Goal: Information Seeking & Learning: Learn about a topic

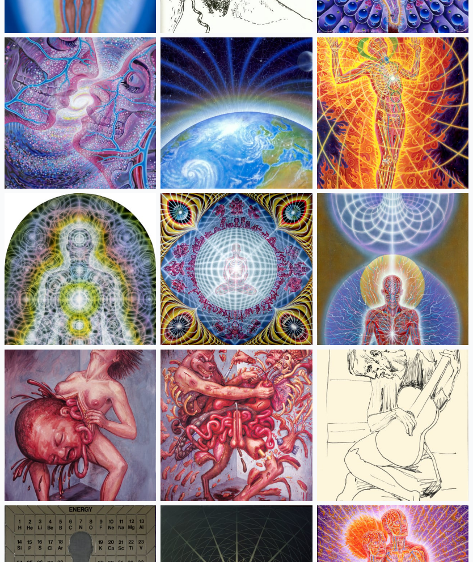
scroll to position [13197, 0]
click at [53, 264] on img at bounding box center [80, 268] width 151 height 151
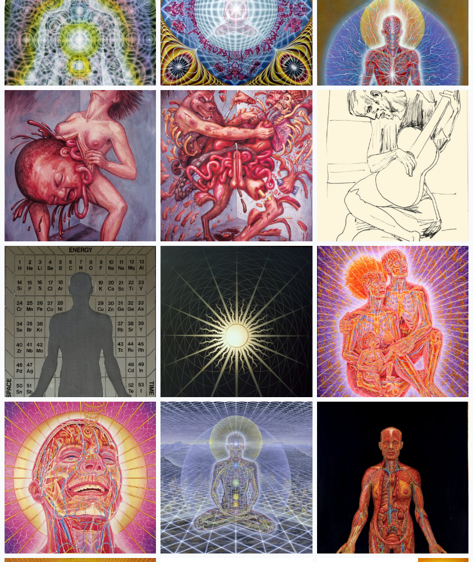
scroll to position [13458, 0]
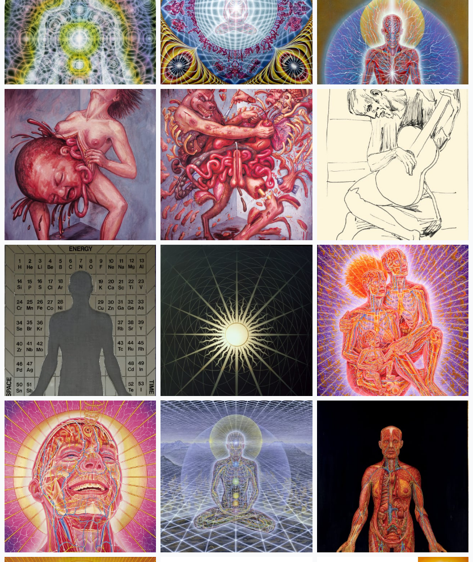
click at [67, 316] on img at bounding box center [80, 320] width 151 height 151
click at [272, 161] on img at bounding box center [235, 164] width 151 height 151
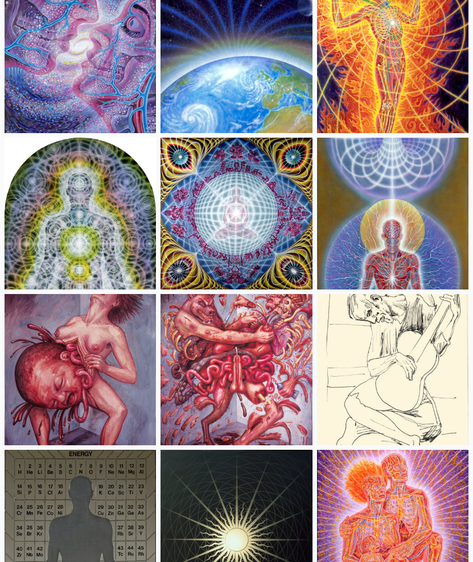
scroll to position [13254, 0]
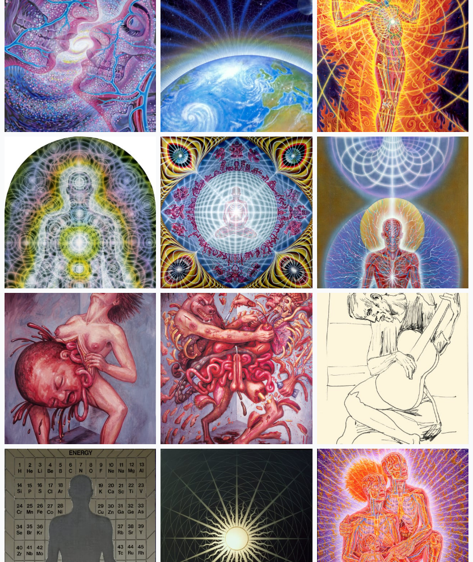
click at [422, 189] on img at bounding box center [392, 212] width 151 height 151
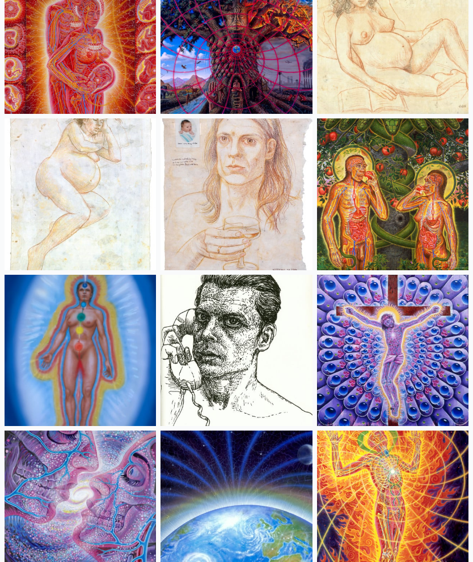
scroll to position [12775, 0]
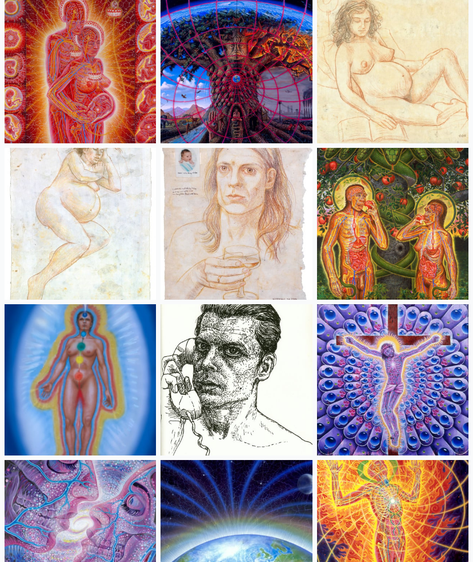
click at [244, 239] on img at bounding box center [235, 223] width 151 height 151
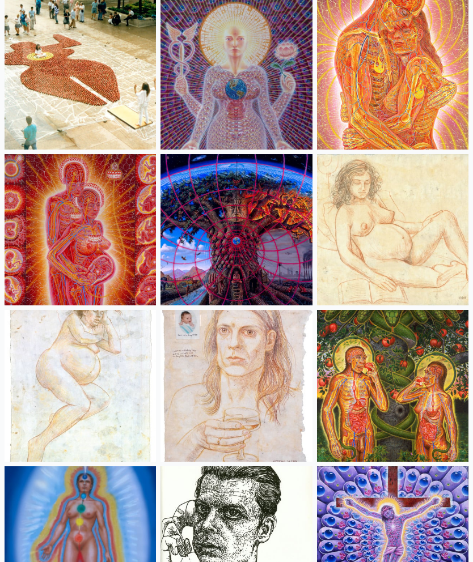
scroll to position [12609, 0]
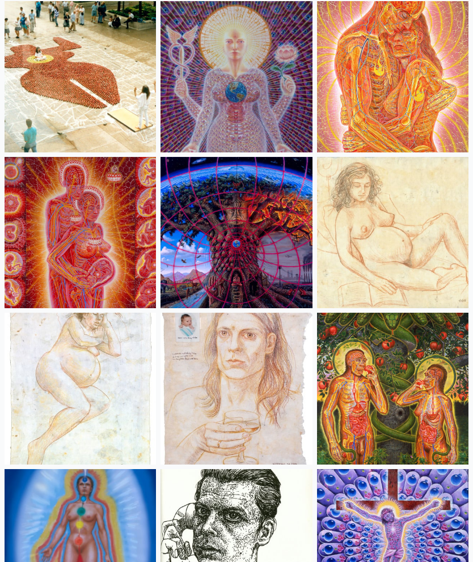
click at [270, 262] on img at bounding box center [235, 233] width 151 height 151
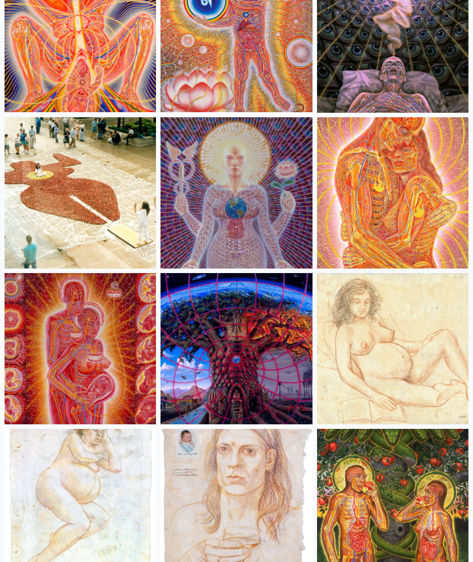
scroll to position [12492, 0]
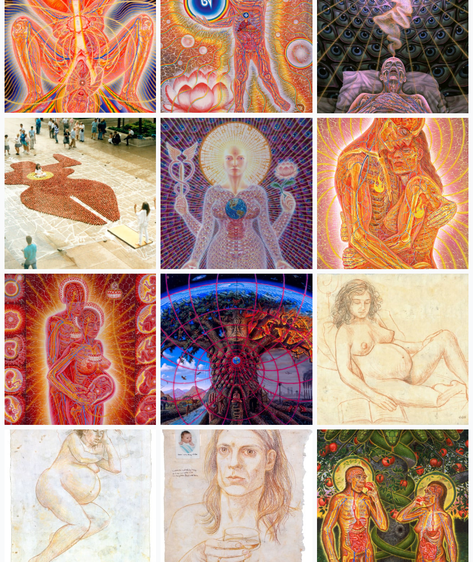
click at [44, 202] on img at bounding box center [80, 193] width 151 height 151
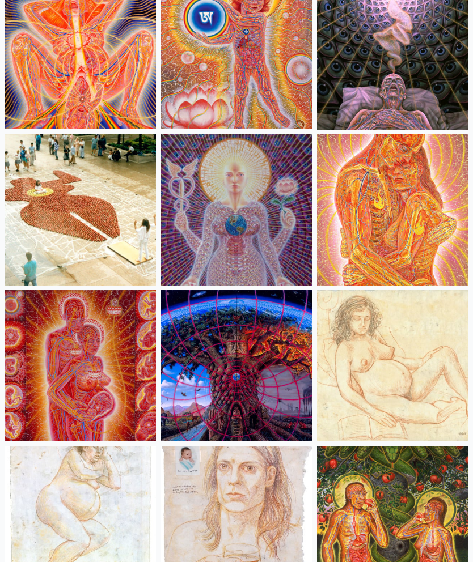
scroll to position [12407, 0]
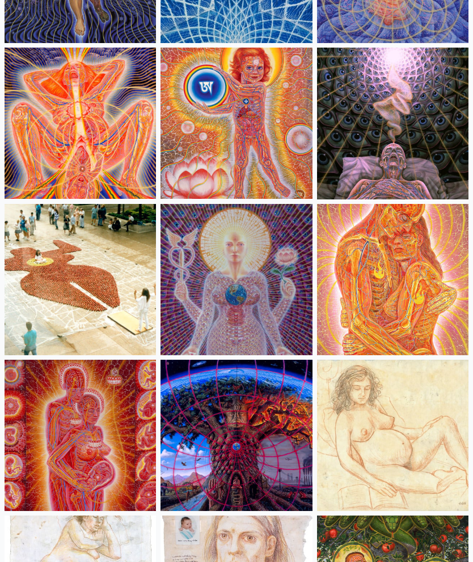
click at [55, 132] on img at bounding box center [80, 123] width 151 height 151
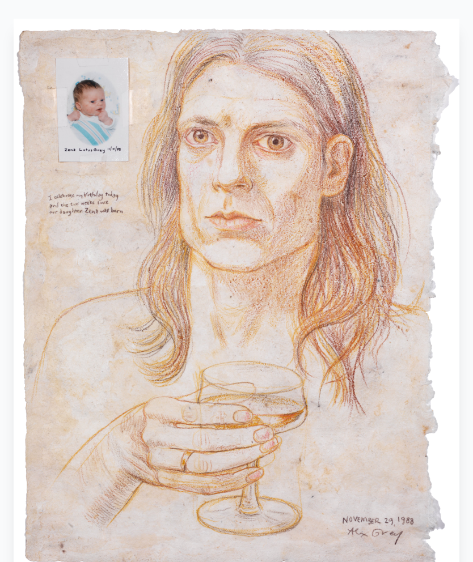
scroll to position [65, 0]
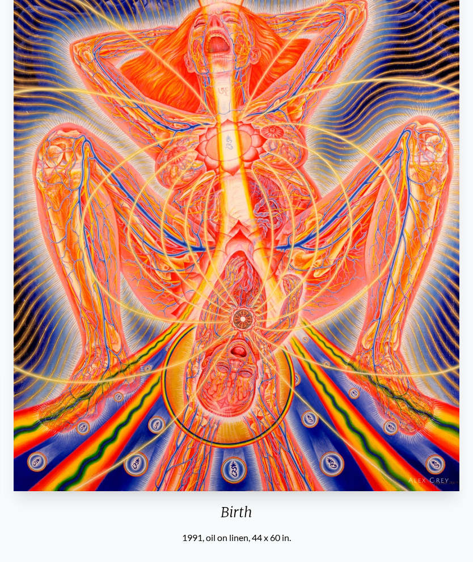
scroll to position [206, 0]
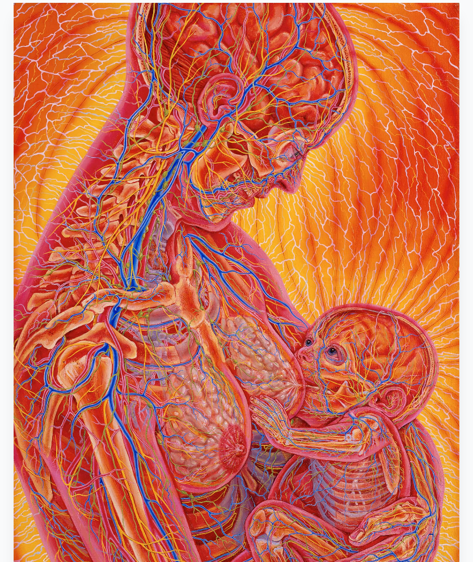
scroll to position [85, 0]
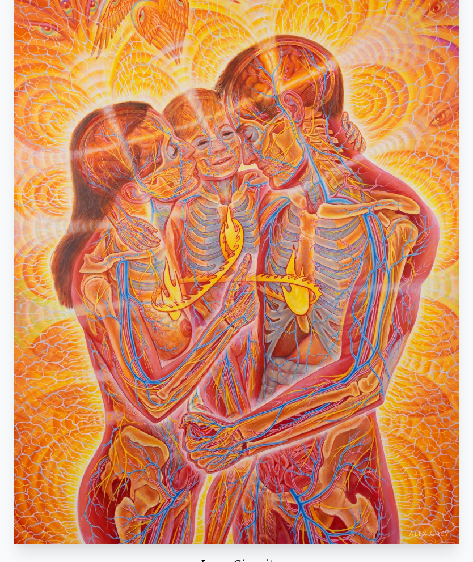
scroll to position [140, 0]
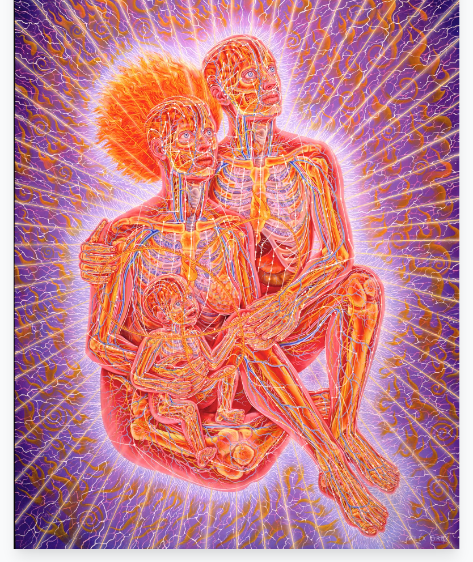
scroll to position [185, 0]
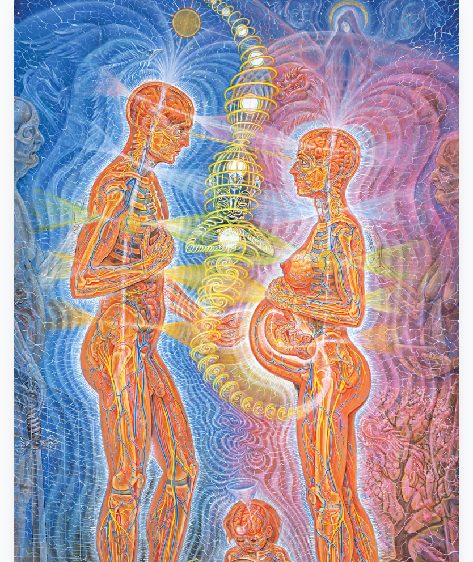
scroll to position [134, 0]
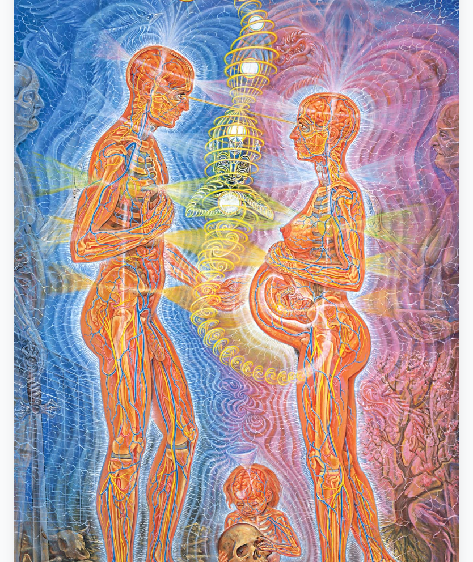
scroll to position [120, 0]
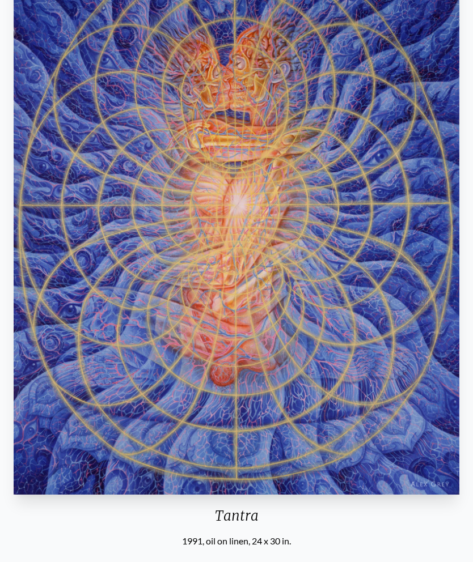
scroll to position [154, 0]
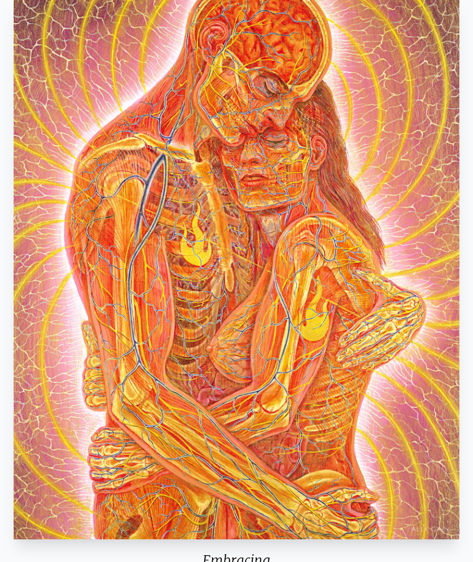
scroll to position [87, 0]
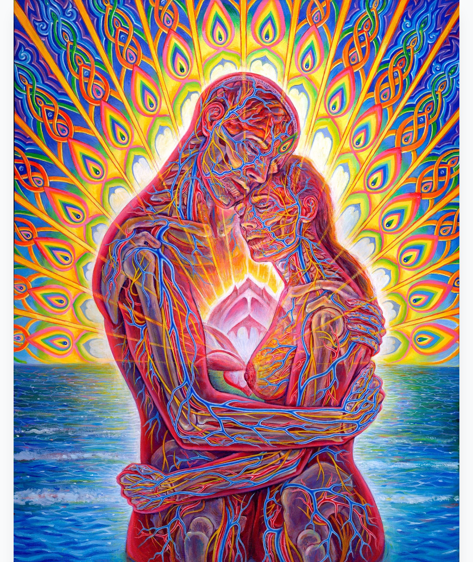
scroll to position [89, 0]
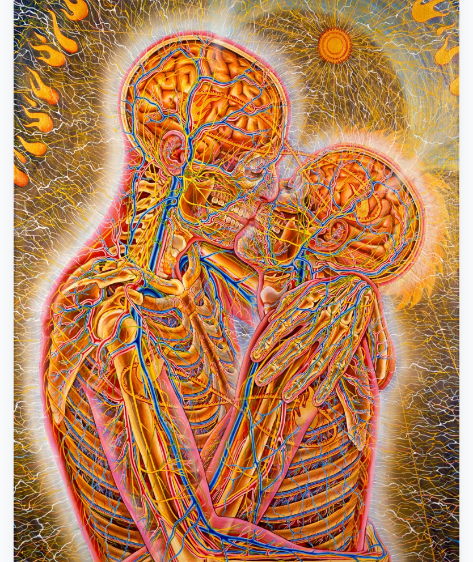
scroll to position [139, 0]
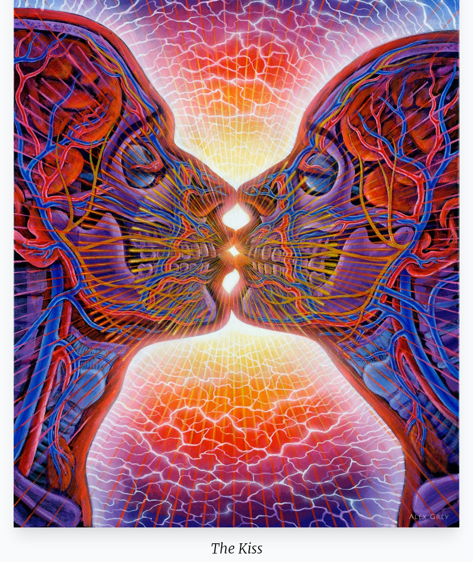
scroll to position [151, 0]
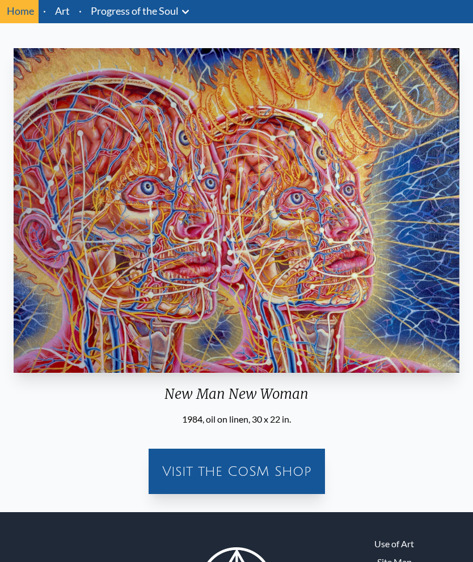
scroll to position [38, 0]
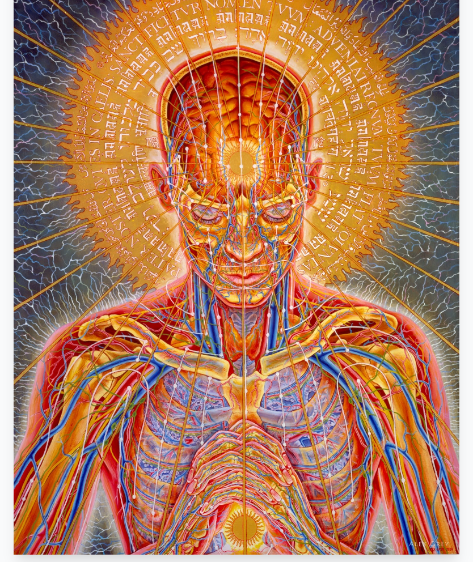
scroll to position [125, 0]
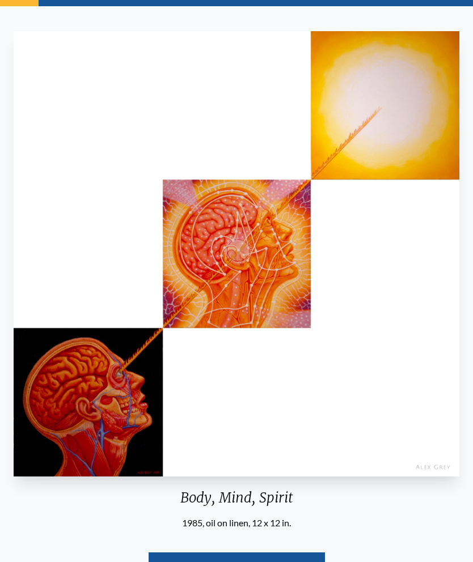
scroll to position [55, 0]
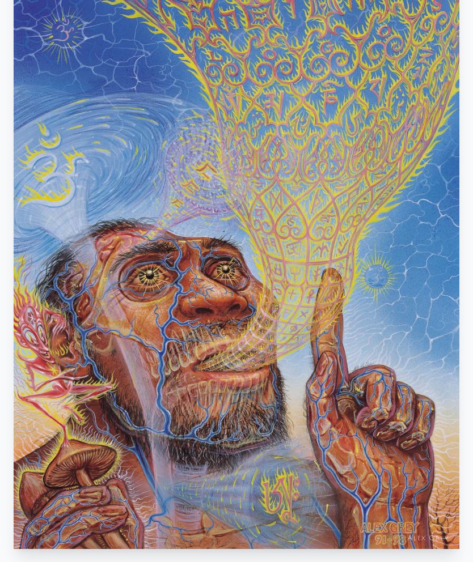
scroll to position [166, 0]
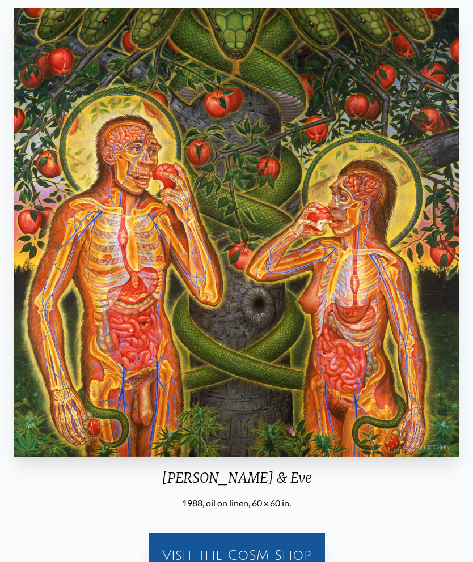
scroll to position [78, 0]
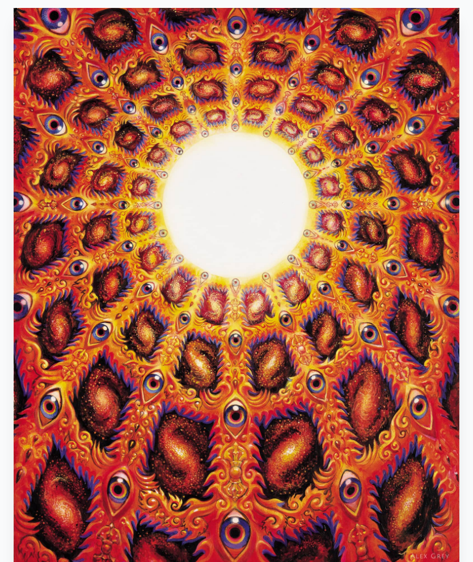
scroll to position [63, 0]
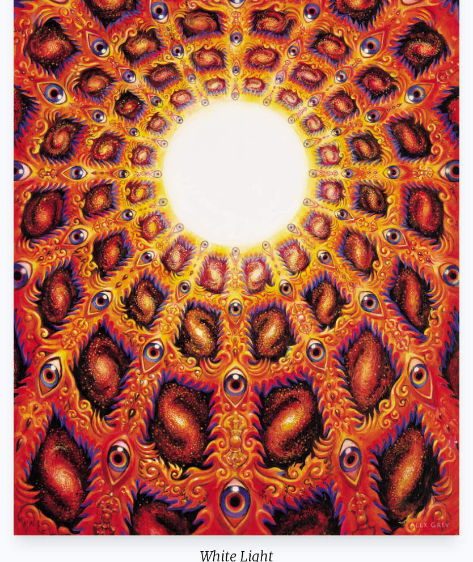
scroll to position [109, 0]
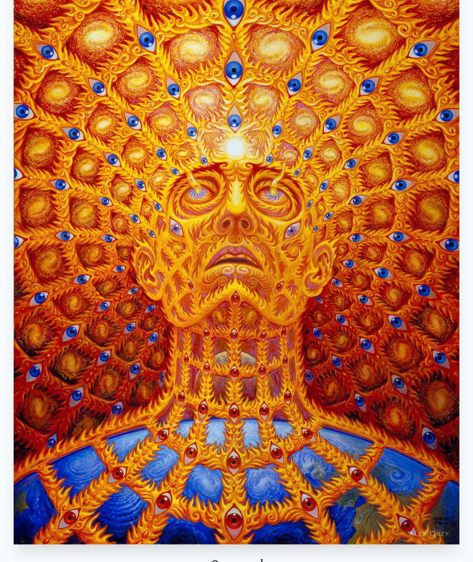
scroll to position [130, 0]
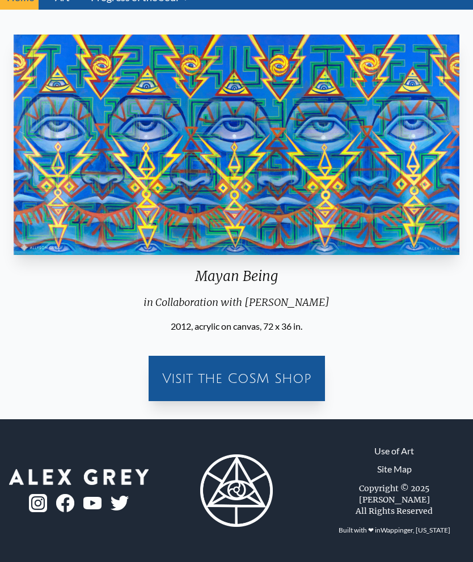
scroll to position [45, 0]
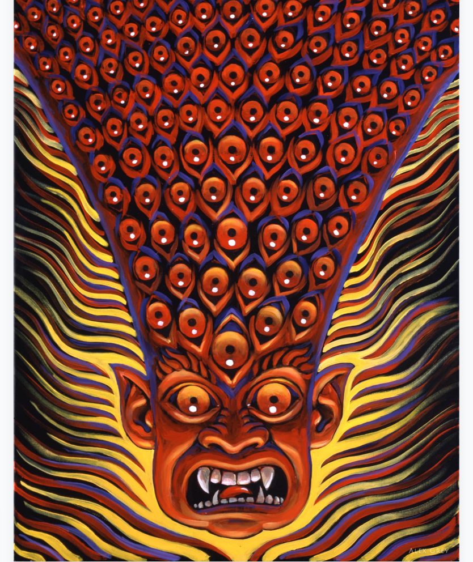
scroll to position [120, 0]
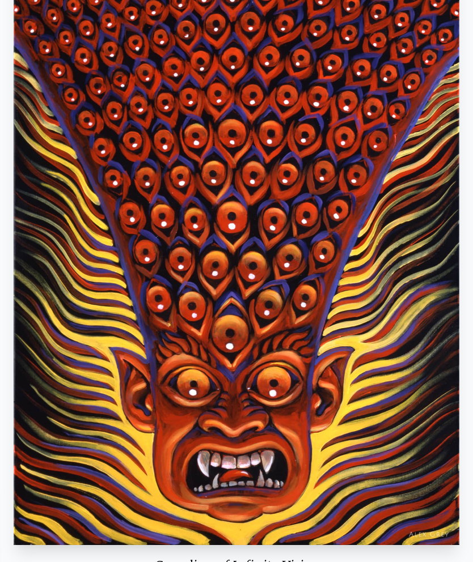
scroll to position [138, 0]
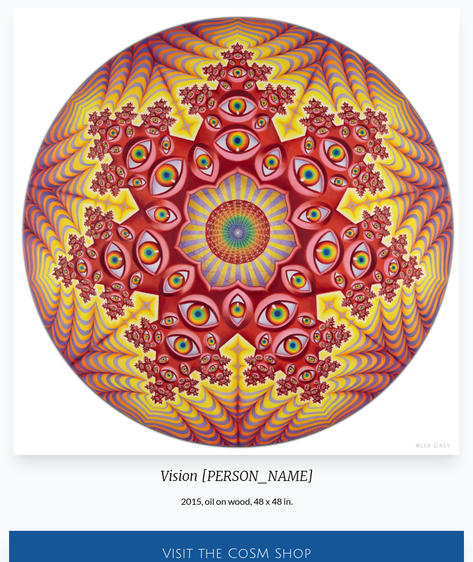
scroll to position [73, 0]
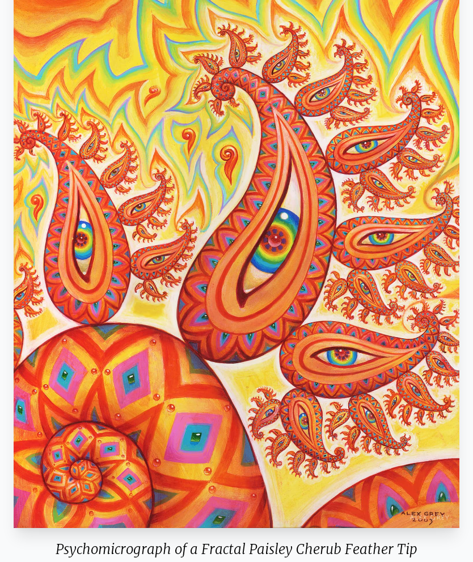
scroll to position [134, 0]
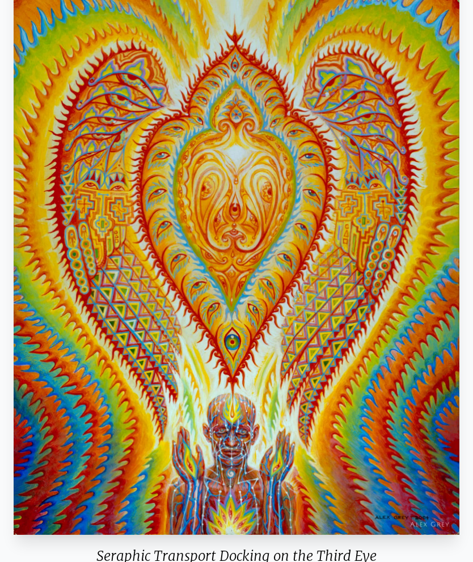
scroll to position [116, 0]
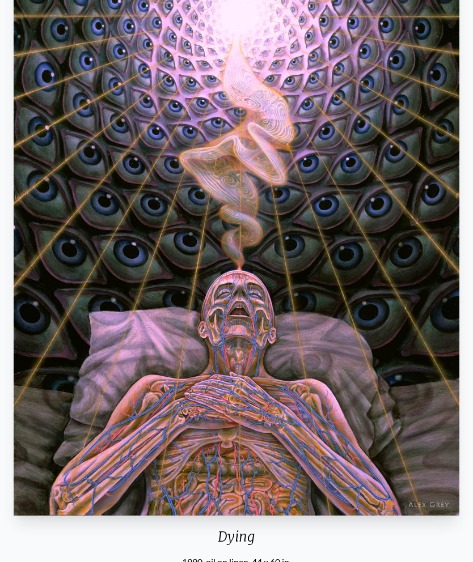
scroll to position [159, 0]
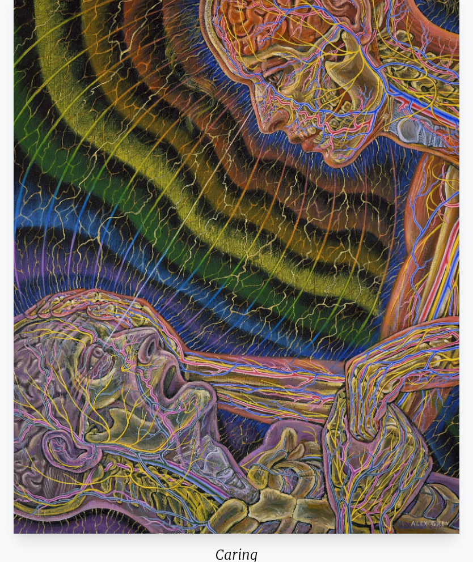
scroll to position [101, 0]
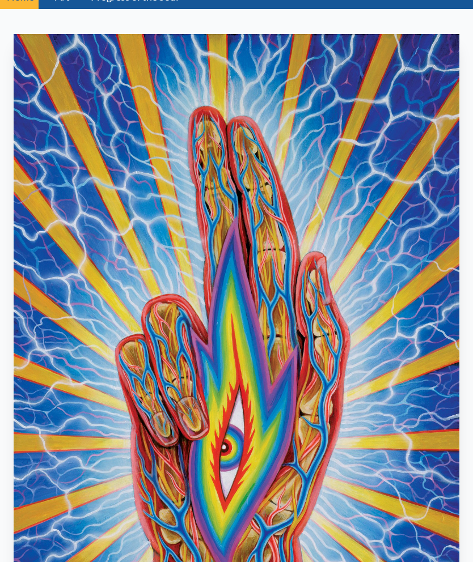
scroll to position [52, 0]
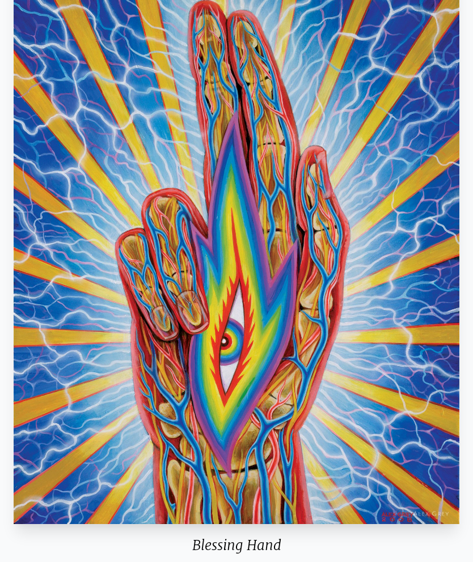
scroll to position [158, 0]
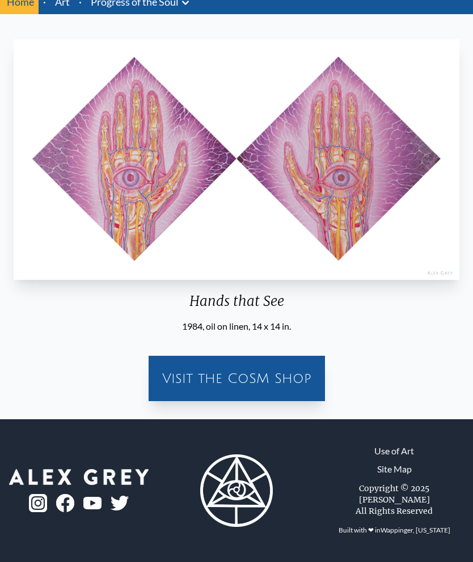
scroll to position [30, 0]
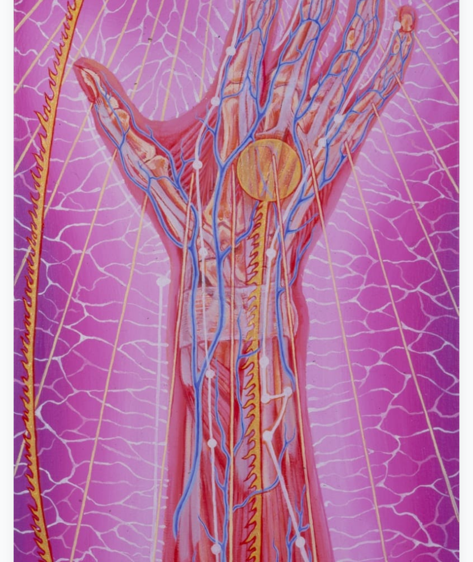
scroll to position [539, 0]
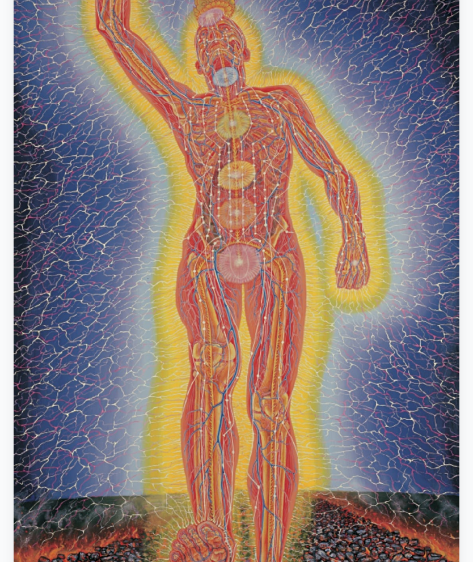
scroll to position [182, 0]
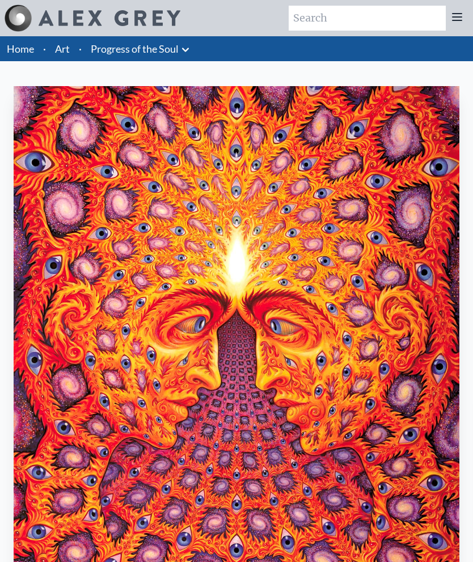
scroll to position [130, 0]
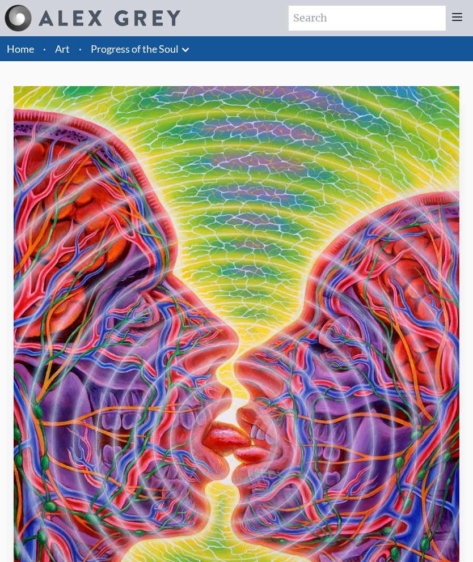
click at [65, 53] on link "Art" at bounding box center [62, 49] width 15 height 16
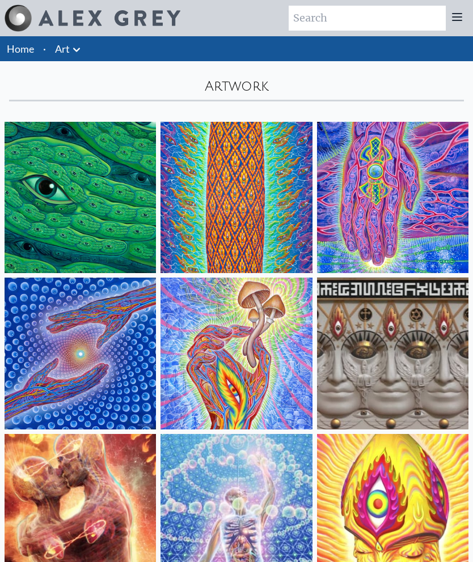
click at [251, 389] on img at bounding box center [235, 353] width 151 height 151
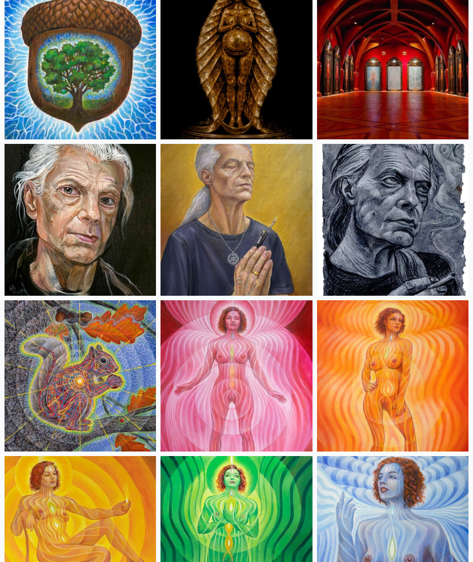
scroll to position [610, 0]
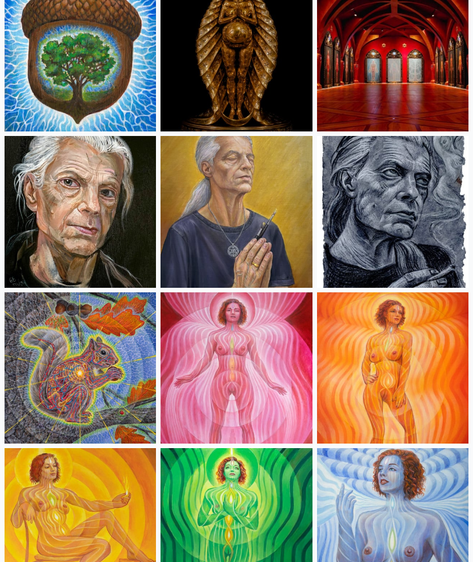
click at [393, 376] on img at bounding box center [392, 368] width 151 height 151
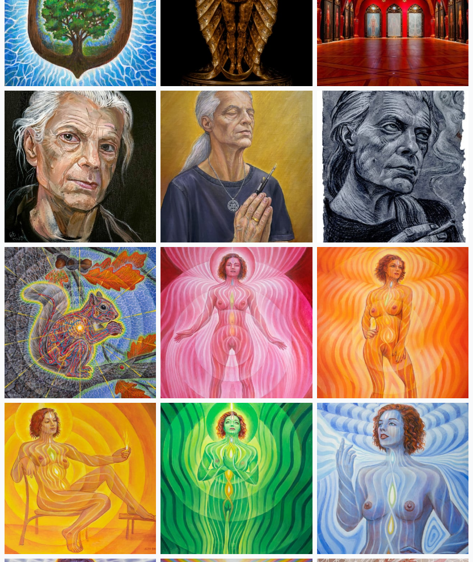
click at [53, 168] on img at bounding box center [80, 166] width 151 height 151
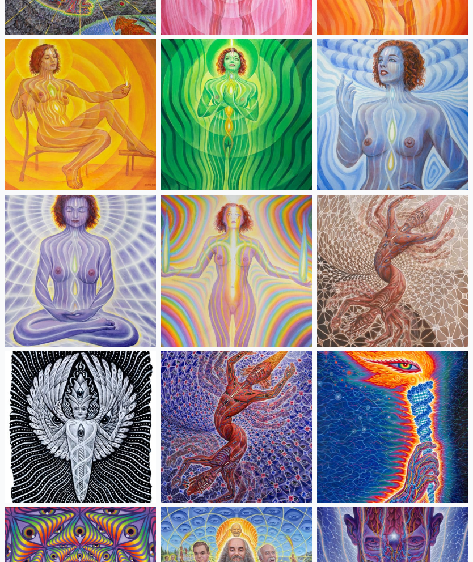
scroll to position [1028, 0]
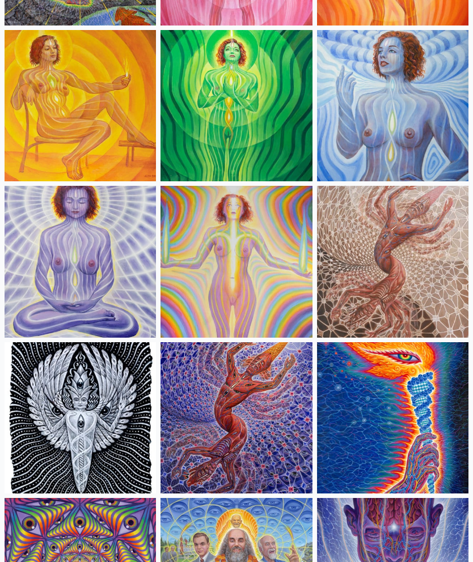
click at [249, 427] on img at bounding box center [235, 417] width 151 height 151
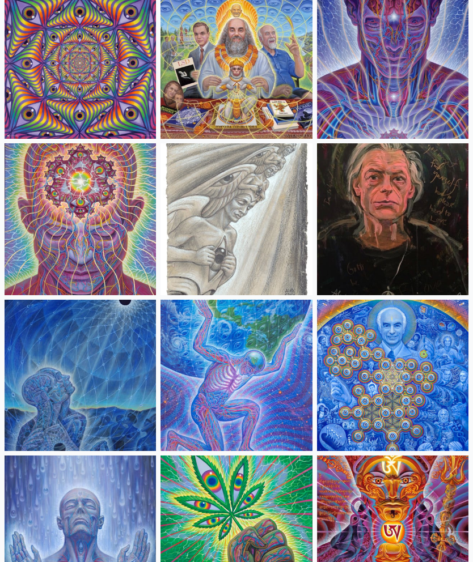
scroll to position [1539, 0]
click at [270, 400] on img at bounding box center [235, 375] width 151 height 151
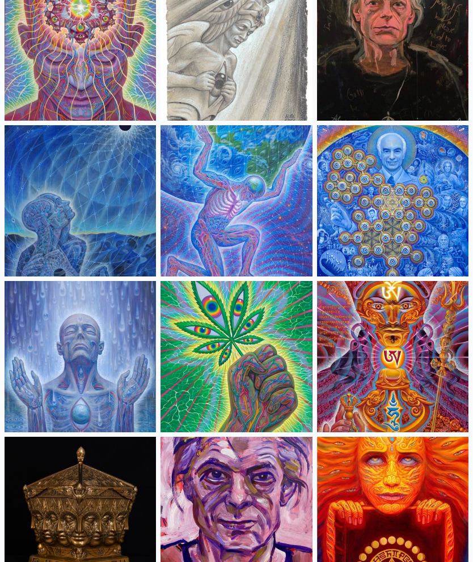
scroll to position [1849, 0]
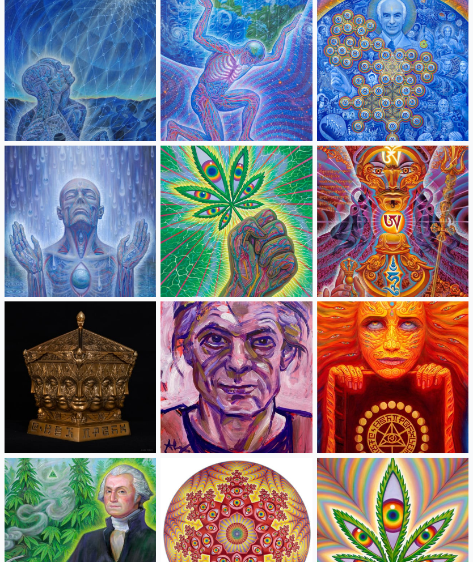
click at [425, 52] on img at bounding box center [392, 65] width 151 height 151
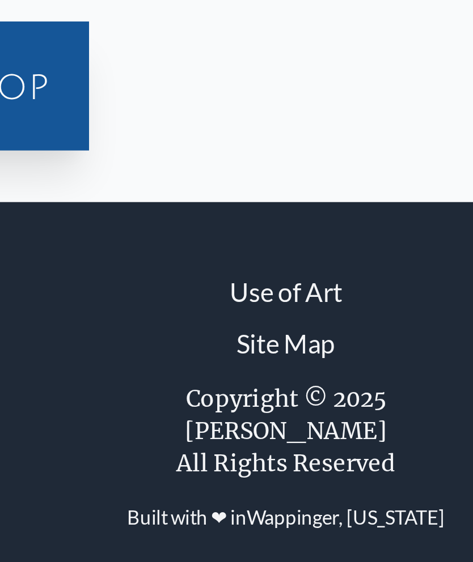
scroll to position [91, 0]
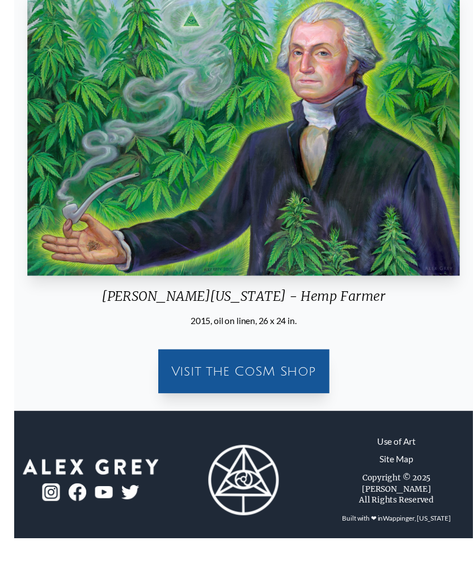
scroll to position [91, 0]
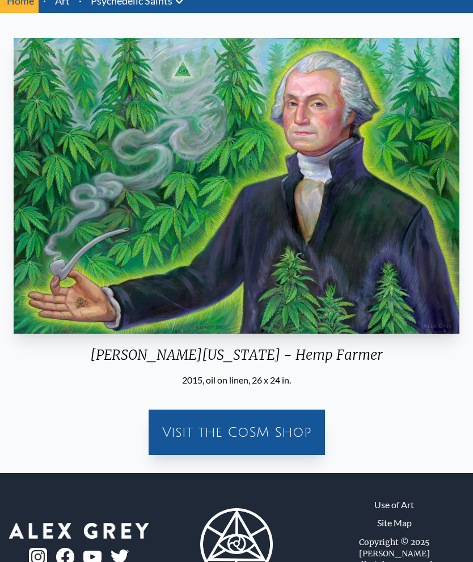
scroll to position [91, 0]
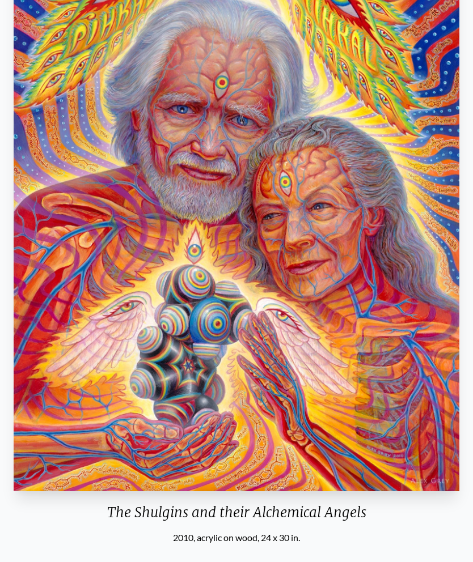
scroll to position [149, 0]
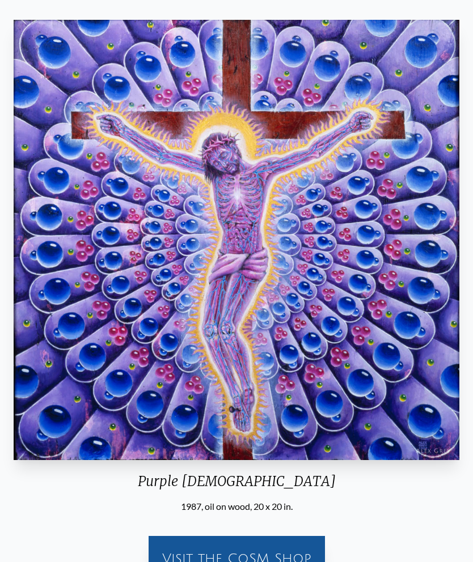
scroll to position [58, 0]
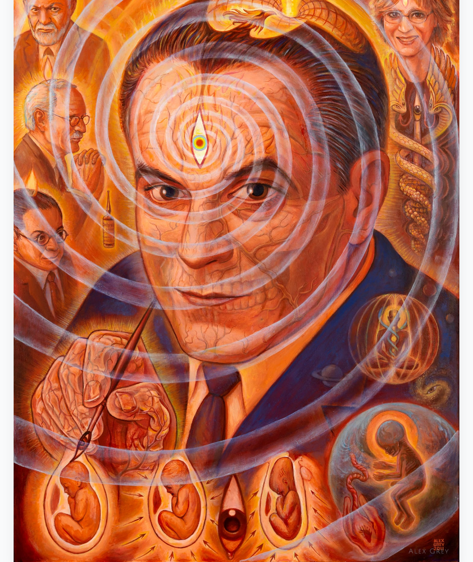
scroll to position [128, 0]
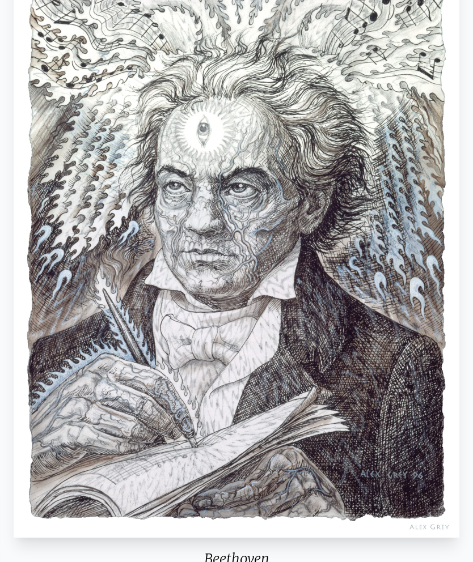
scroll to position [173, 0]
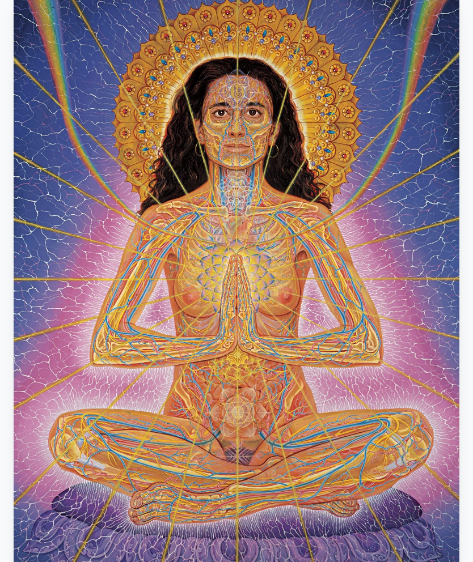
scroll to position [91, 0]
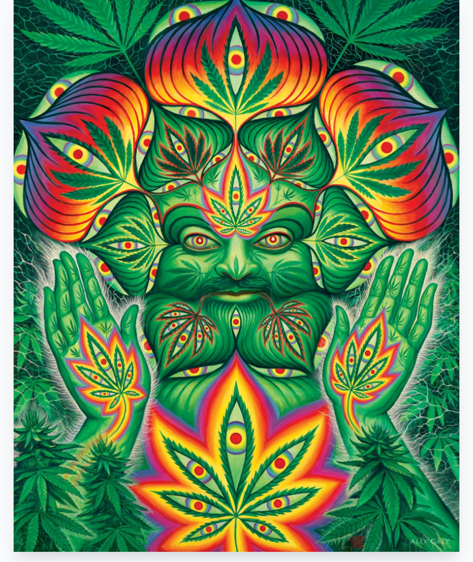
scroll to position [91, 0]
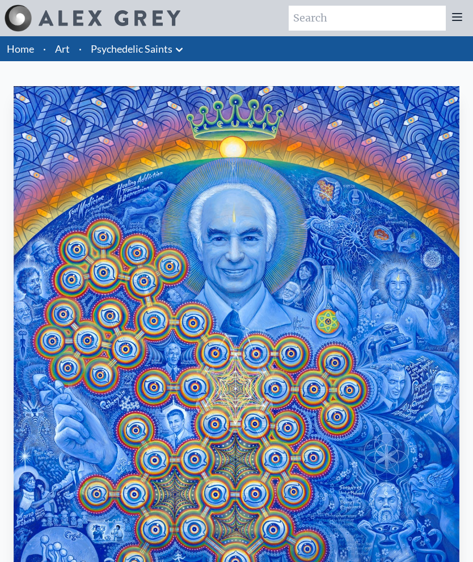
click at [56, 46] on link "Art" at bounding box center [62, 49] width 15 height 16
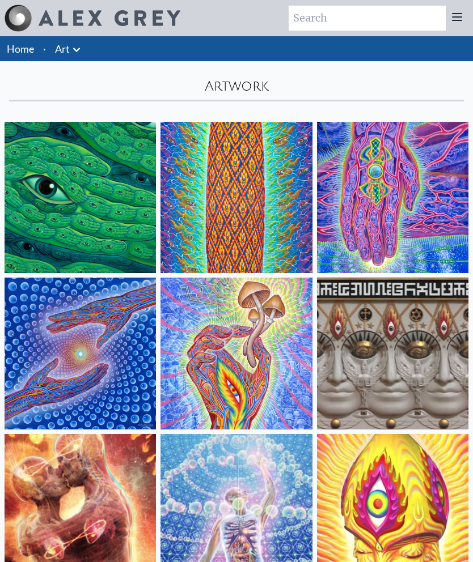
click at [47, 193] on img at bounding box center [80, 197] width 151 height 151
click at [200, 215] on img at bounding box center [235, 197] width 151 height 151
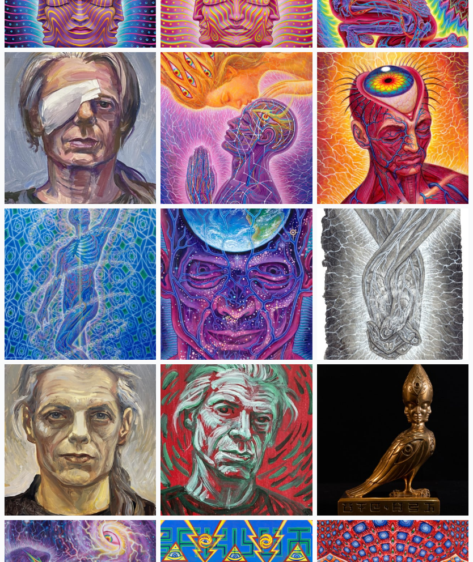
scroll to position [2876, 0]
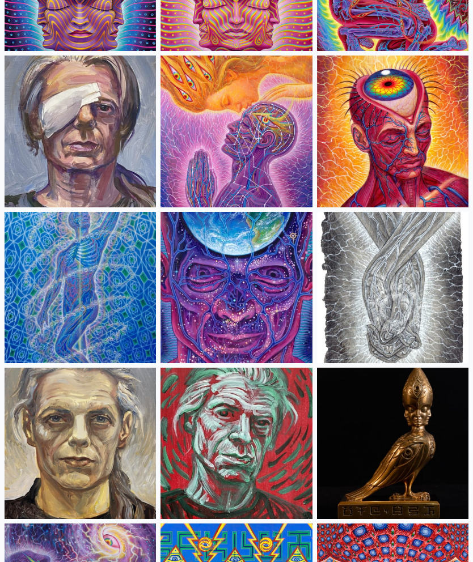
click at [366, 164] on img at bounding box center [392, 131] width 151 height 151
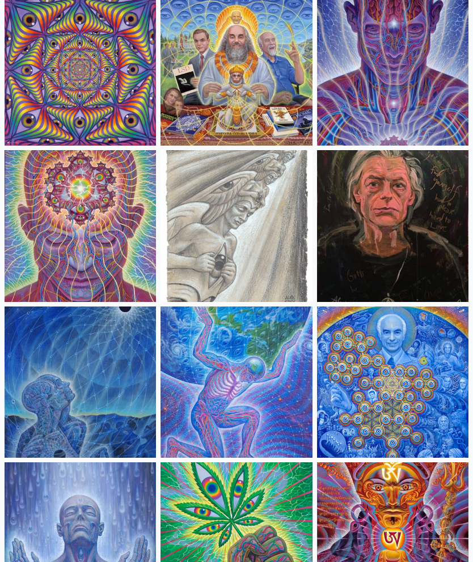
scroll to position [1500, 0]
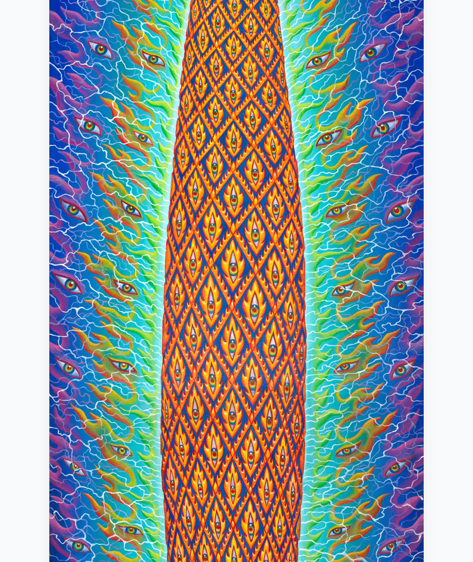
scroll to position [332, 0]
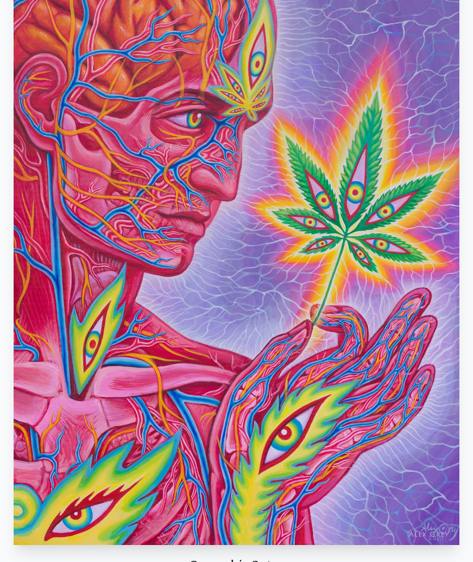
scroll to position [128, 0]
